Goal: Information Seeking & Learning: Learn about a topic

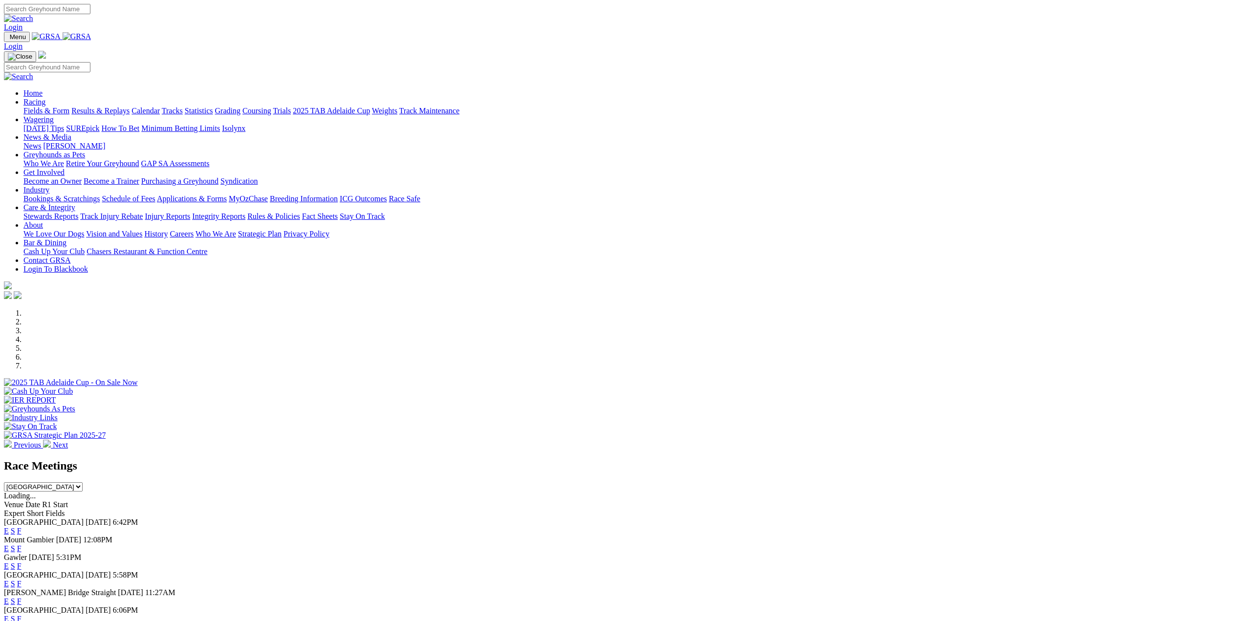
click at [672, 387] on div at bounding box center [622, 387] width 1236 height 0
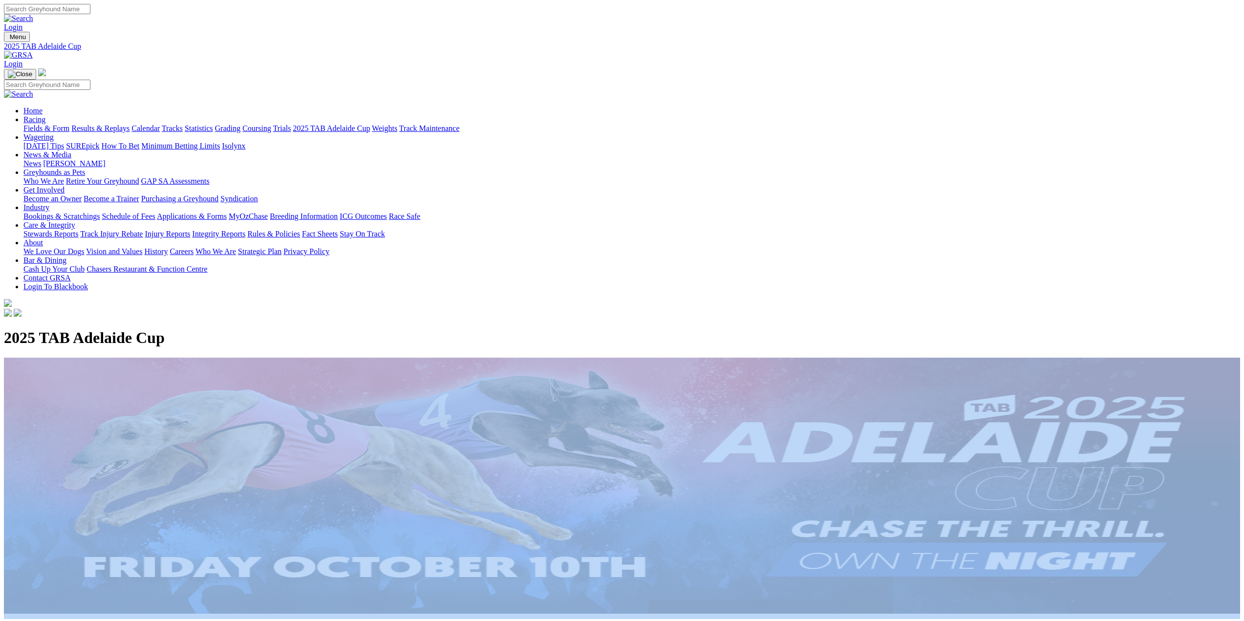
click at [535, 347] on div "2025 TAB Adelaide Cup" at bounding box center [622, 338] width 1236 height 18
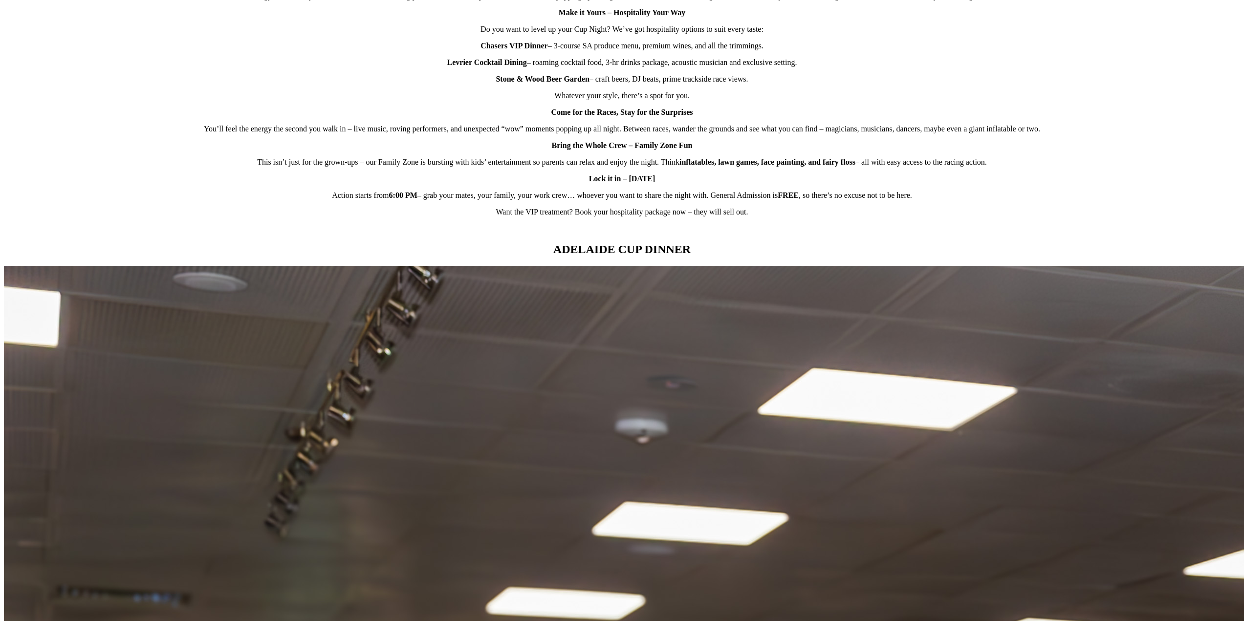
scroll to position [727, 0]
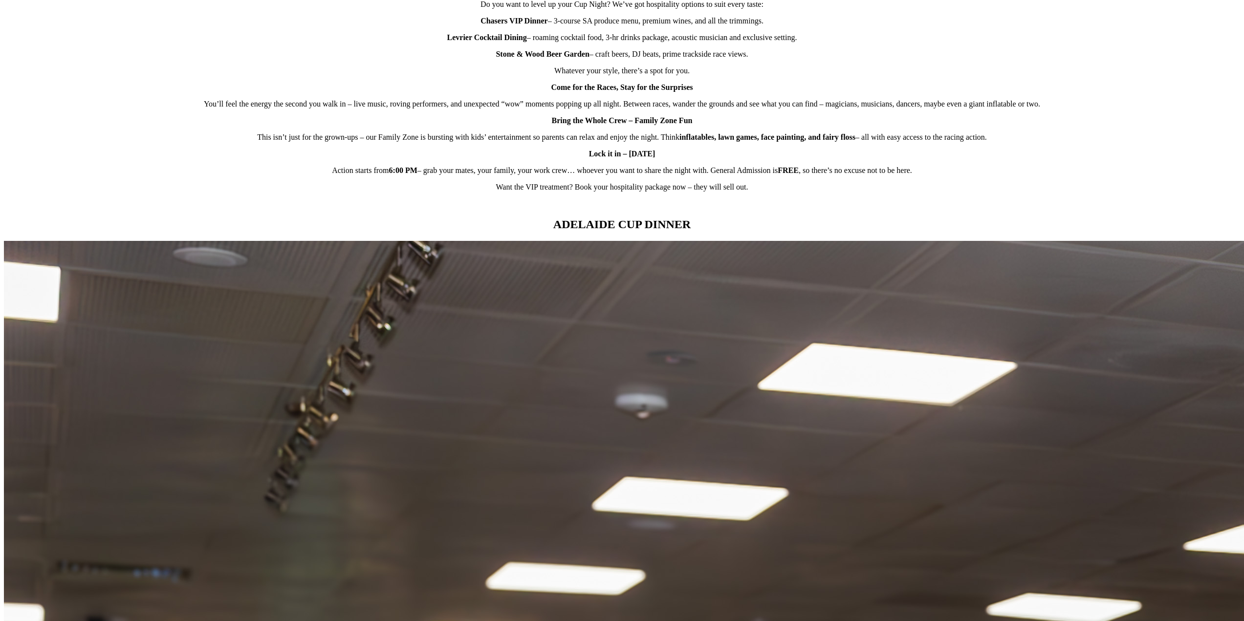
drag, startPoint x: 397, startPoint y: 524, endPoint x: 207, endPoint y: 393, distance: 230.1
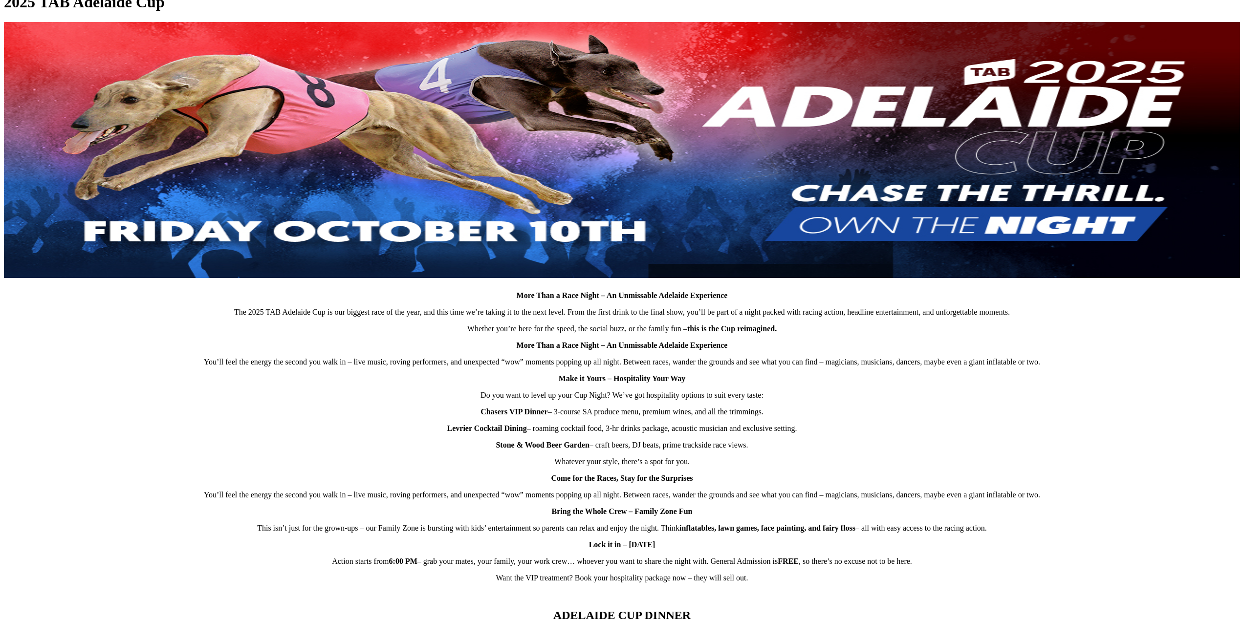
scroll to position [329, 0]
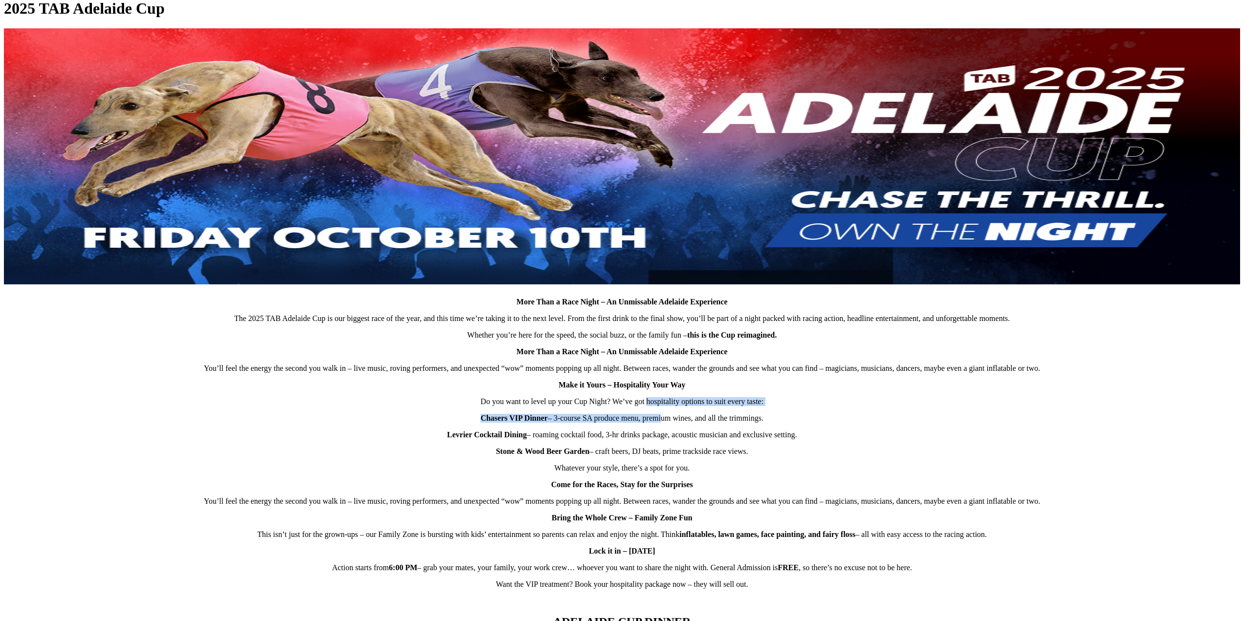
drag, startPoint x: 653, startPoint y: 445, endPoint x: 656, endPoint y: 459, distance: 14.9
click at [655, 459] on div "More Than a Race Night – An Unmissable Adelaide Experience The 2025 TAB Adelaid…" at bounding box center [622, 316] width 1236 height 577
click at [657, 423] on p "Chasers VIP Dinner – 3-course SA produce menu, premium wines, and all the trimm…" at bounding box center [622, 418] width 1236 height 9
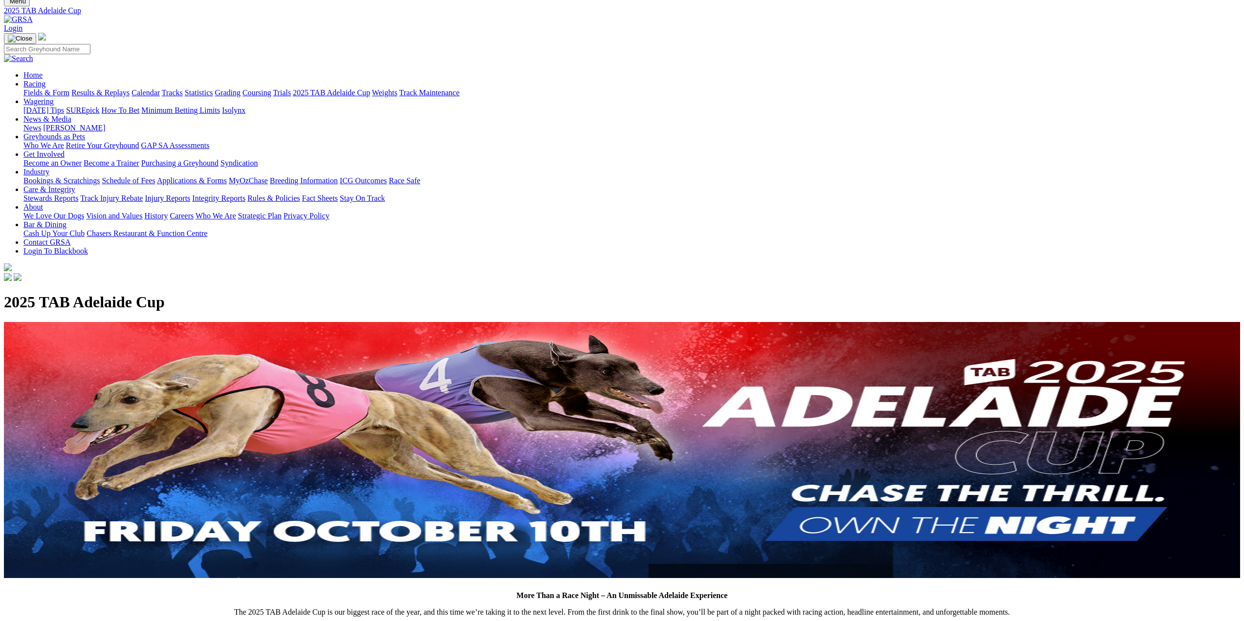
scroll to position [0, 0]
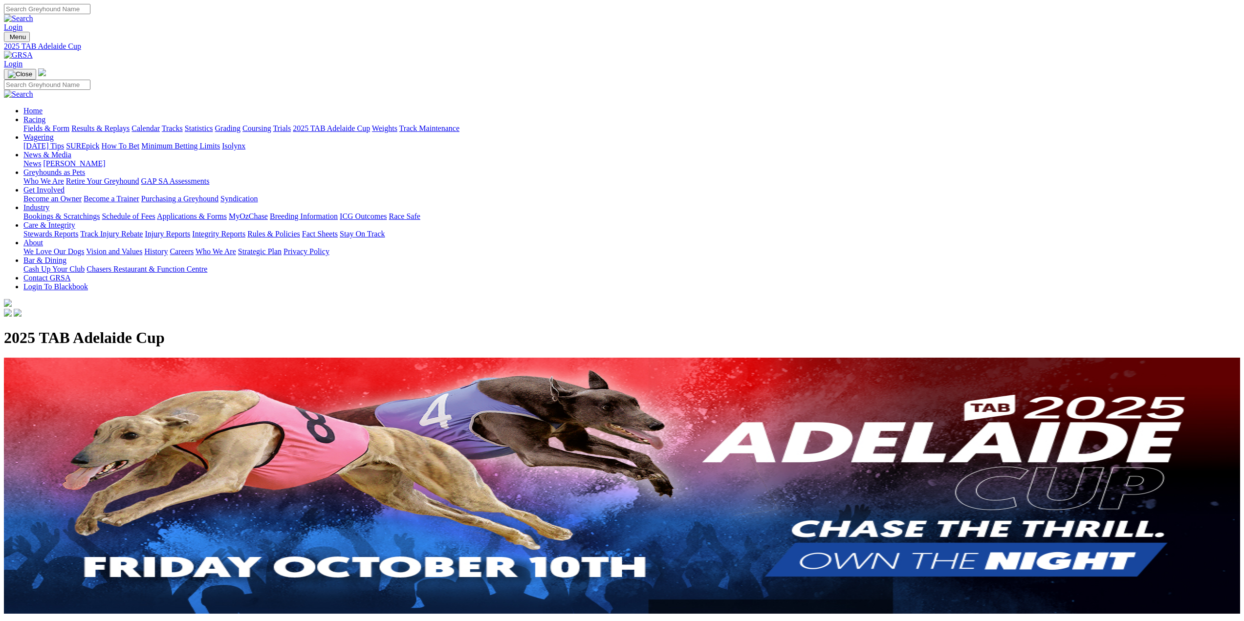
click at [33, 51] on img at bounding box center [18, 55] width 29 height 9
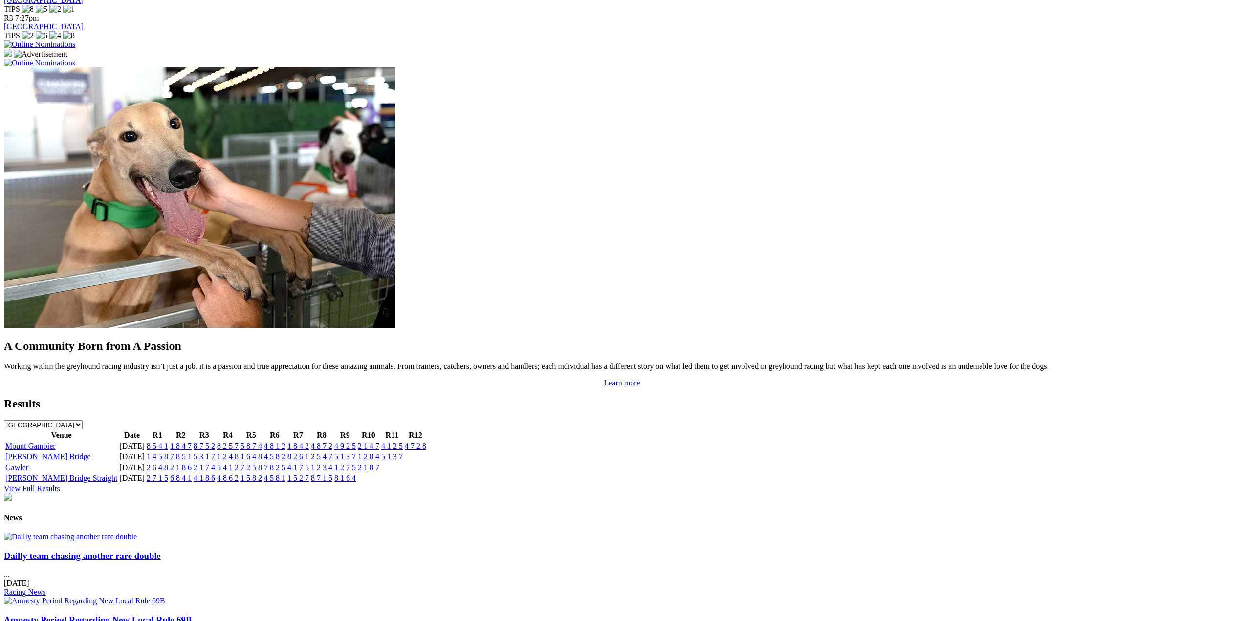
scroll to position [737, 0]
